Goal: Task Accomplishment & Management: Manage account settings

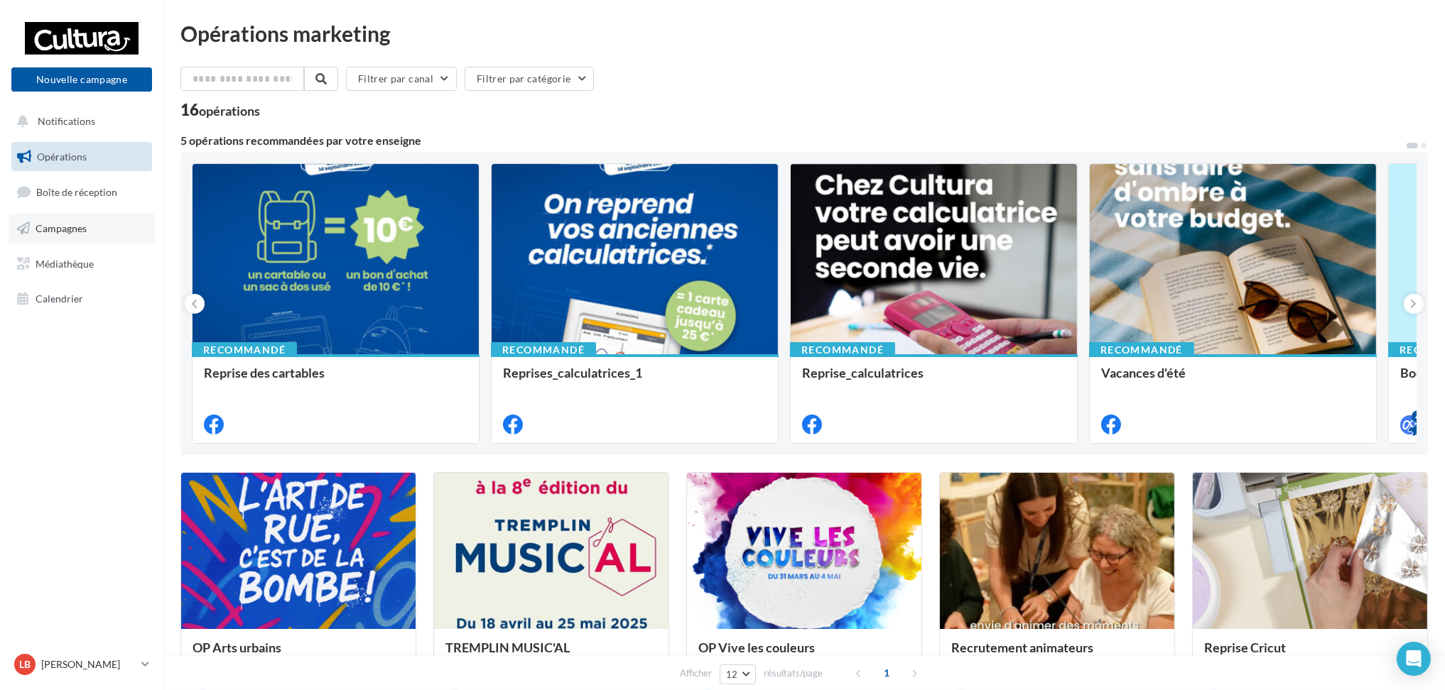
click at [89, 227] on link "Campagnes" at bounding box center [82, 229] width 146 height 30
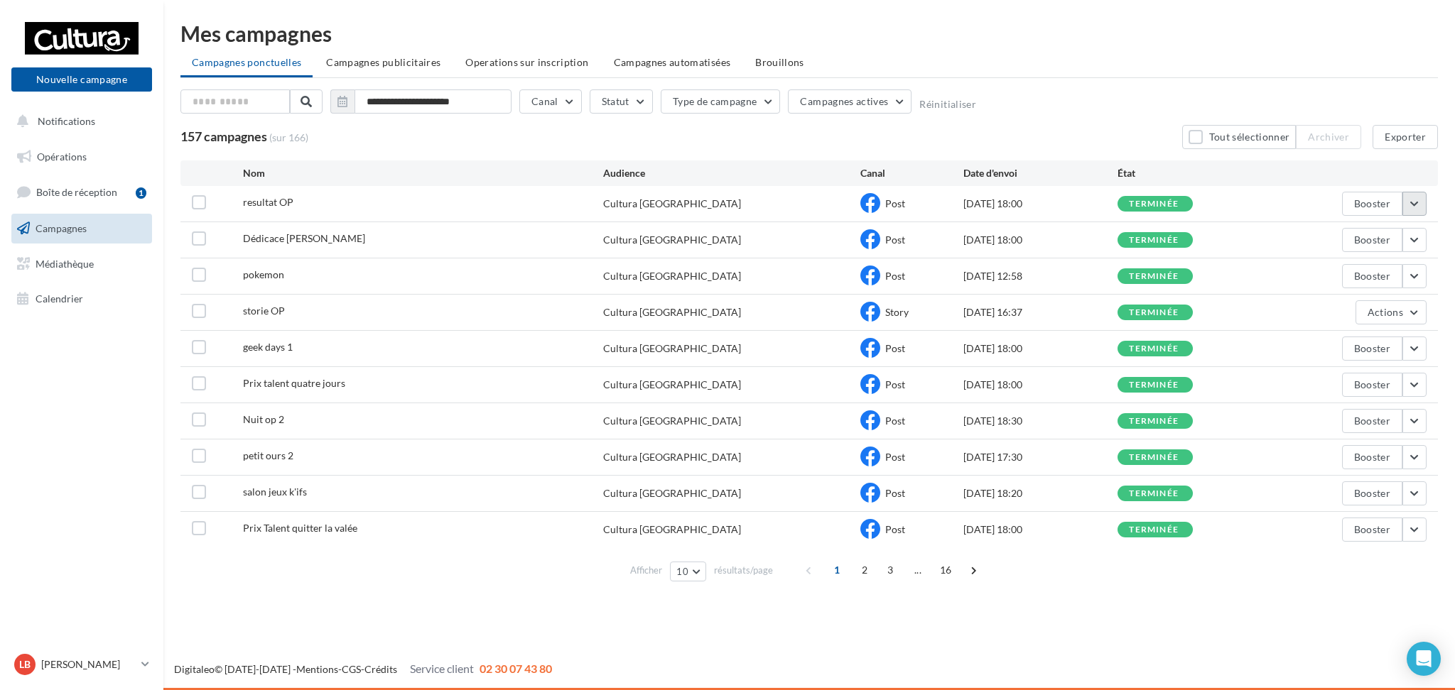
click at [1414, 208] on button "button" at bounding box center [1414, 204] width 24 height 24
click at [1369, 245] on button "Voir les résultats" at bounding box center [1355, 237] width 142 height 37
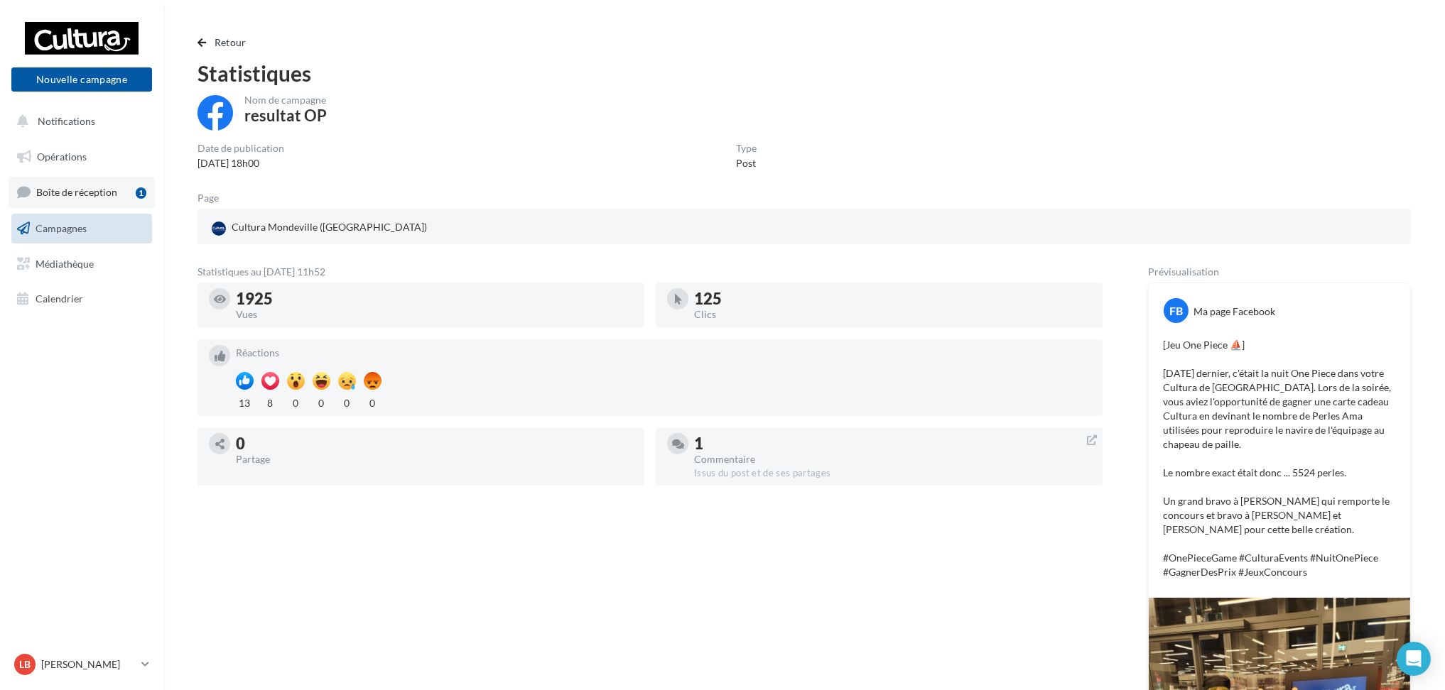
click at [82, 192] on span "Boîte de réception" at bounding box center [76, 192] width 81 height 12
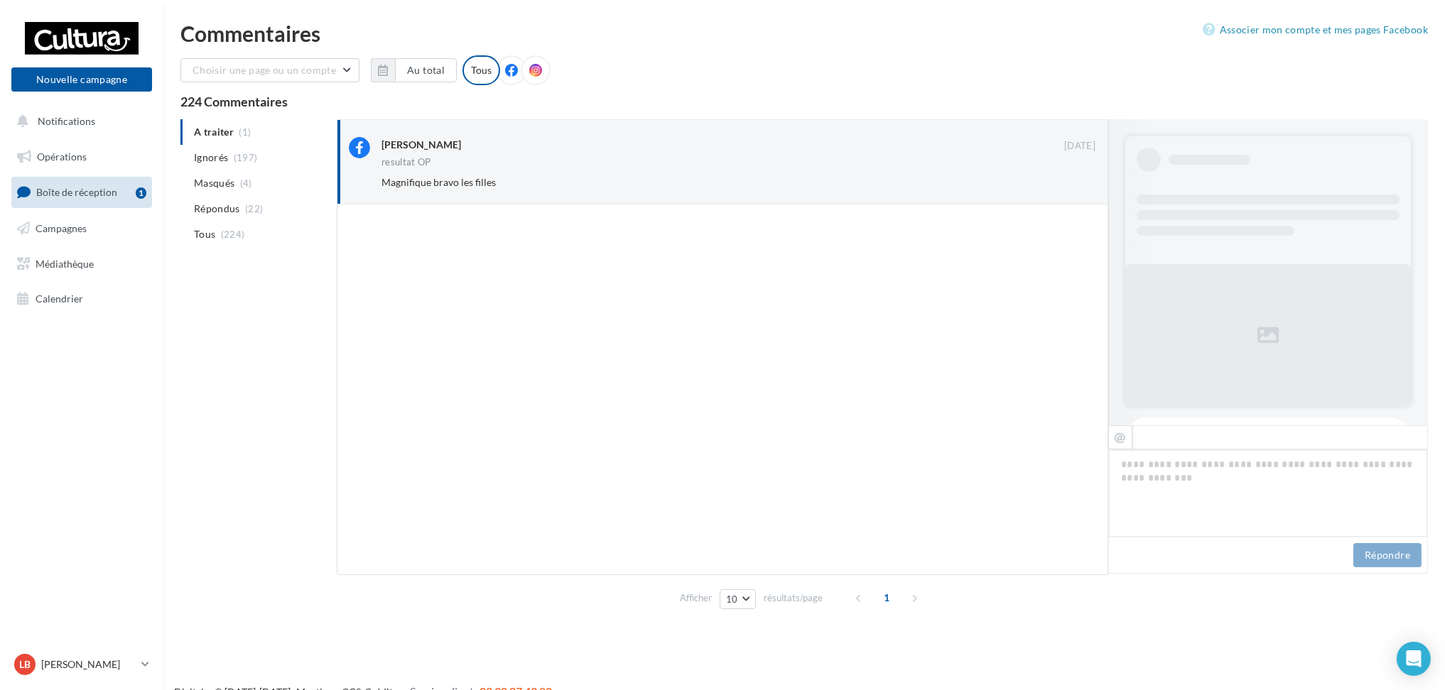
scroll to position [489, 0]
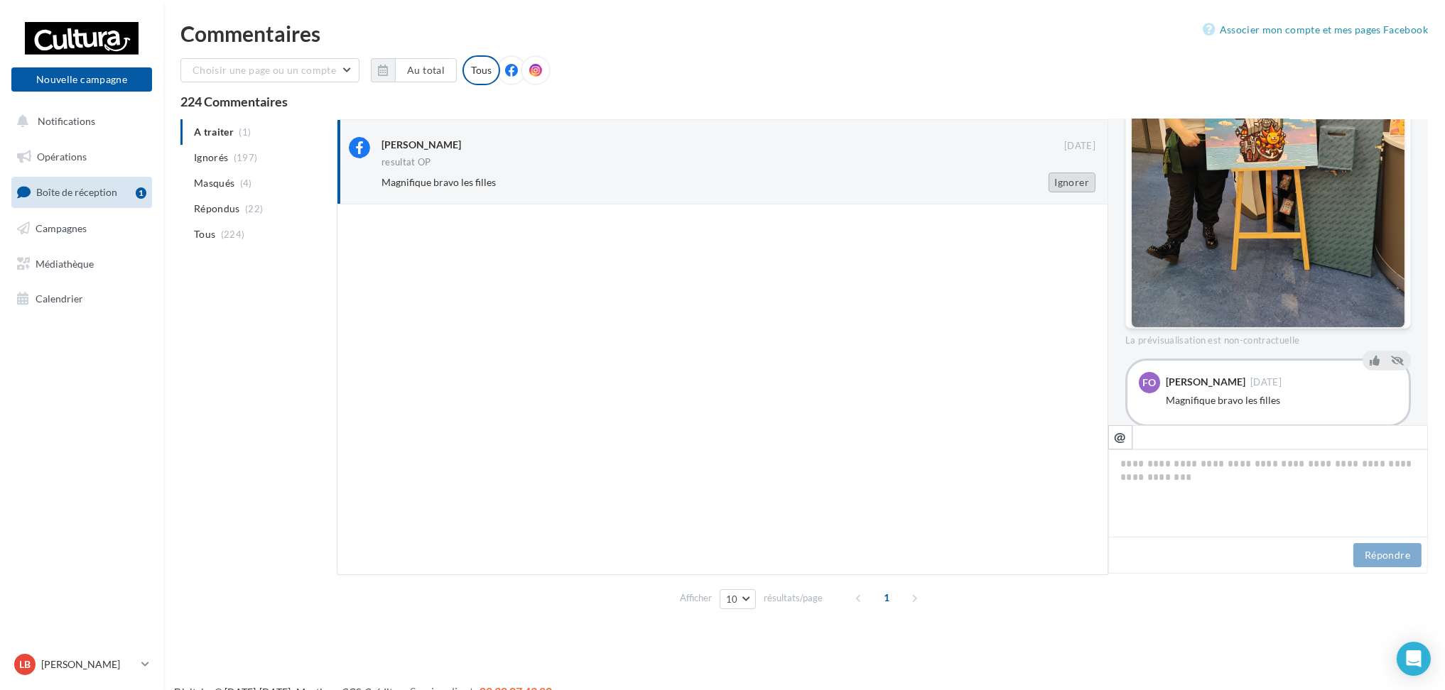
click at [1084, 184] on button "Ignorer" at bounding box center [1071, 183] width 47 height 20
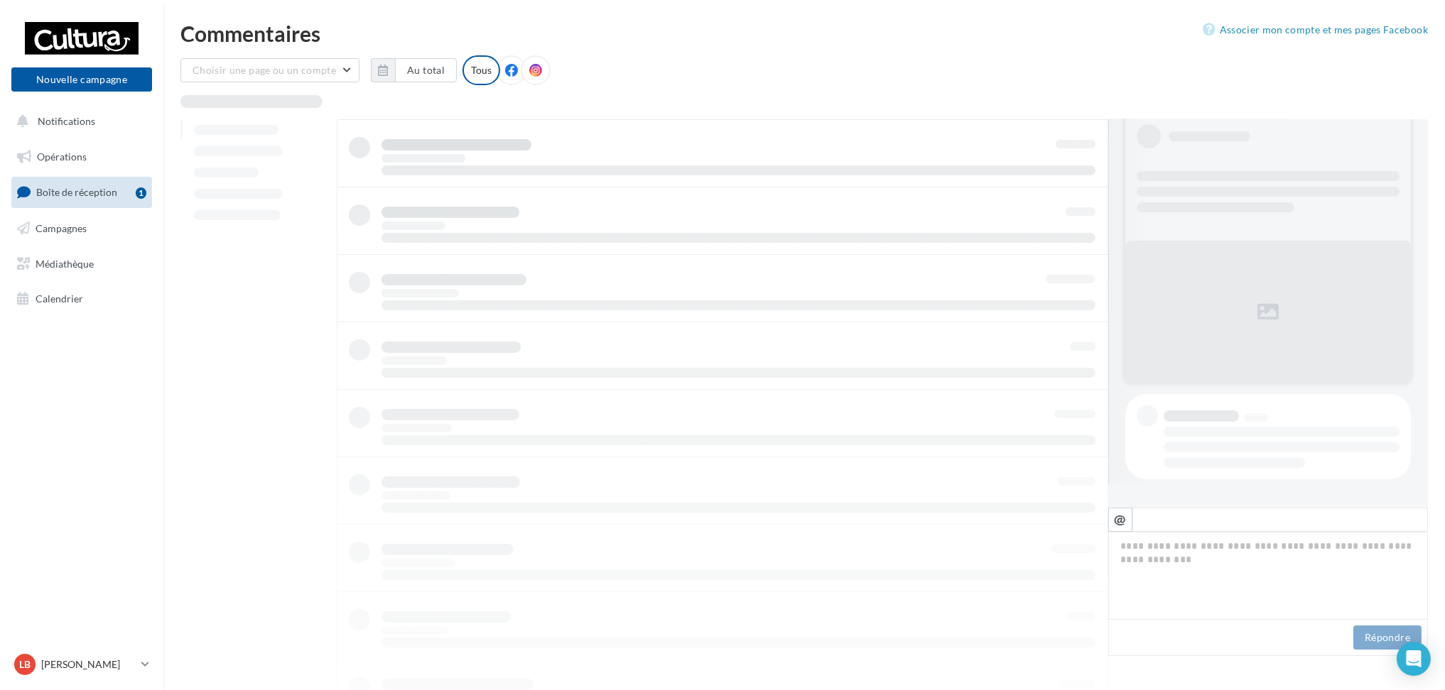
scroll to position [23, 0]
